Goal: Task Accomplishment & Management: Use online tool/utility

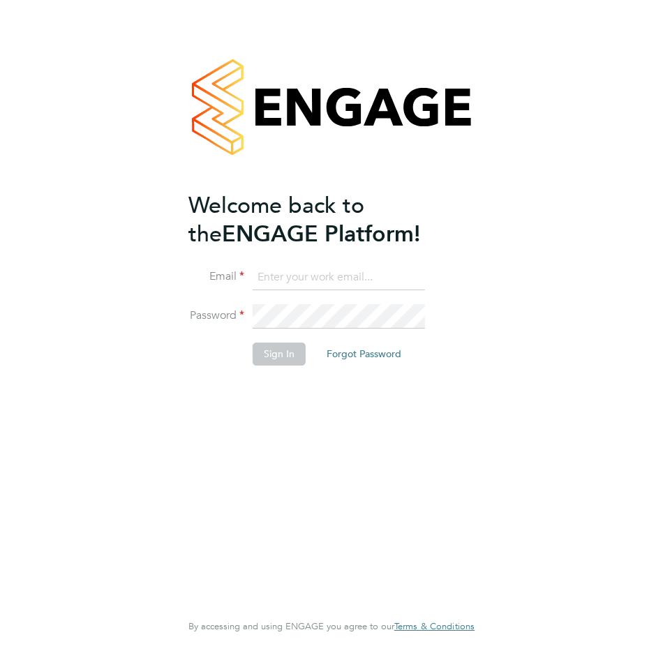
type input "[PERSON_NAME][EMAIL_ADDRESS][DOMAIN_NAME]"
click at [283, 355] on button "Sign In" at bounding box center [279, 354] width 53 height 22
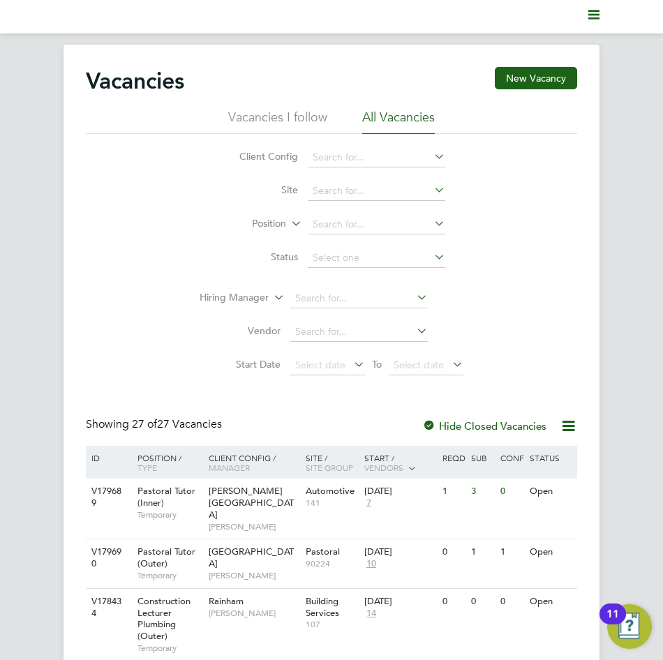
click at [592, 12] on polygon "Main navigation" at bounding box center [593, 11] width 11 height 2
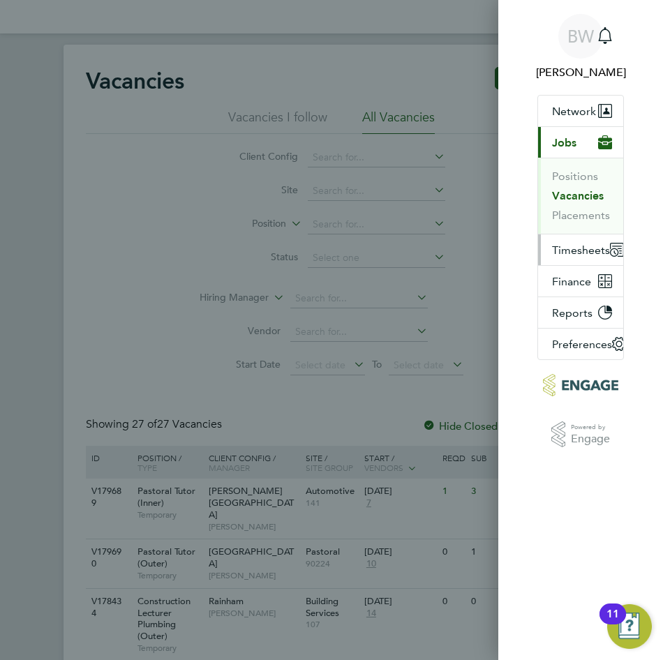
click at [563, 251] on span "Timesheets" at bounding box center [581, 250] width 58 height 13
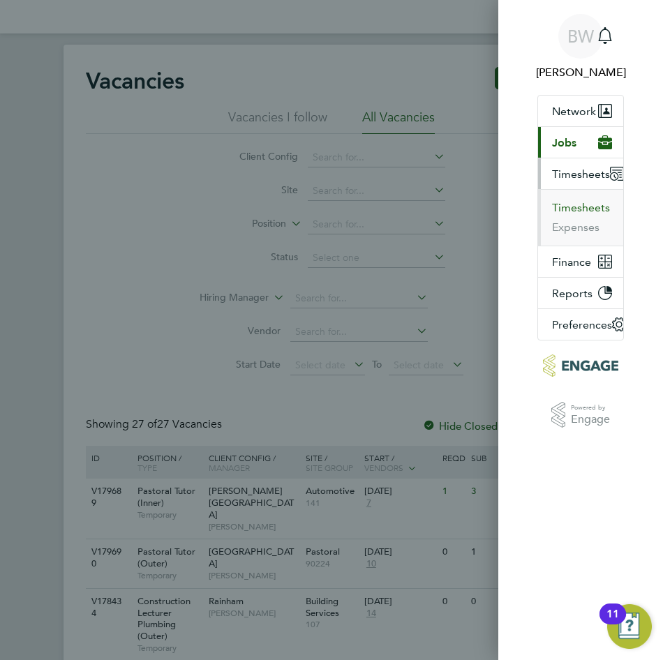
click at [560, 207] on button "Timesheets" at bounding box center [581, 208] width 58 height 14
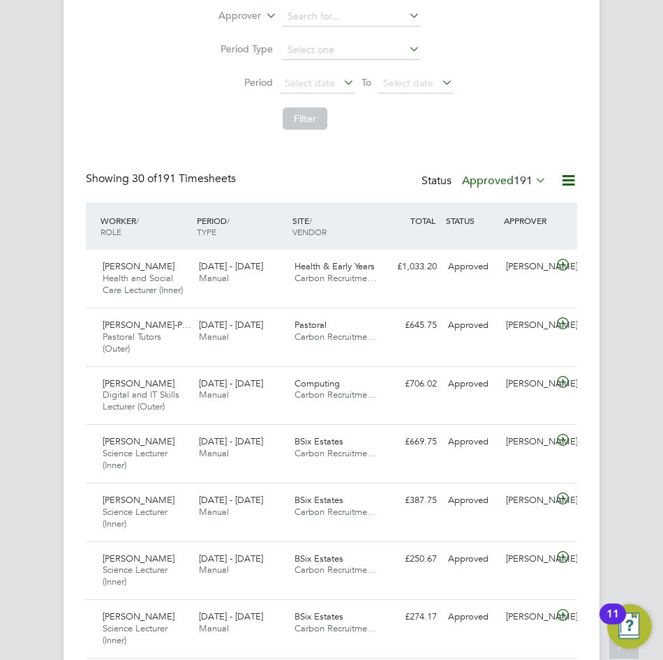
click at [198, 176] on span "30 of 191 Timesheets" at bounding box center [184, 179] width 104 height 14
